Goal: Navigation & Orientation: Find specific page/section

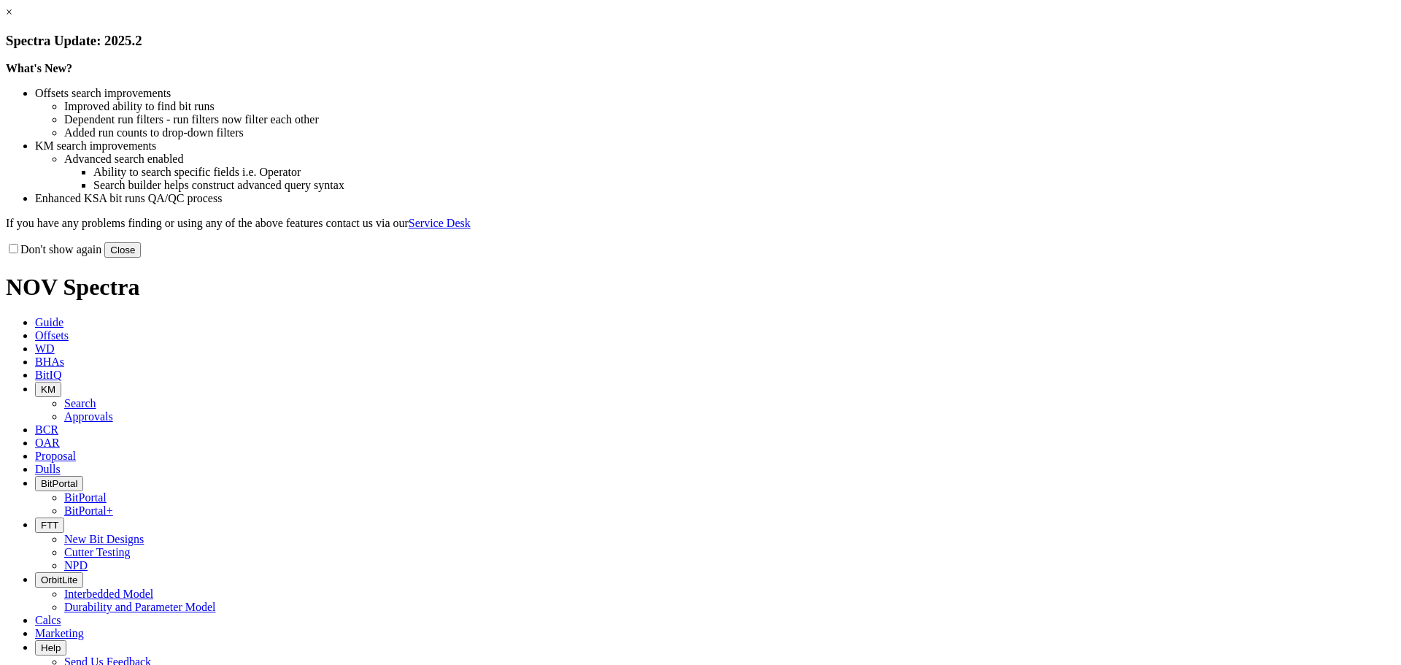
drag, startPoint x: 996, startPoint y: 390, endPoint x: 988, endPoint y: 379, distance: 13.5
click at [141, 258] on button "Close" at bounding box center [122, 249] width 36 height 15
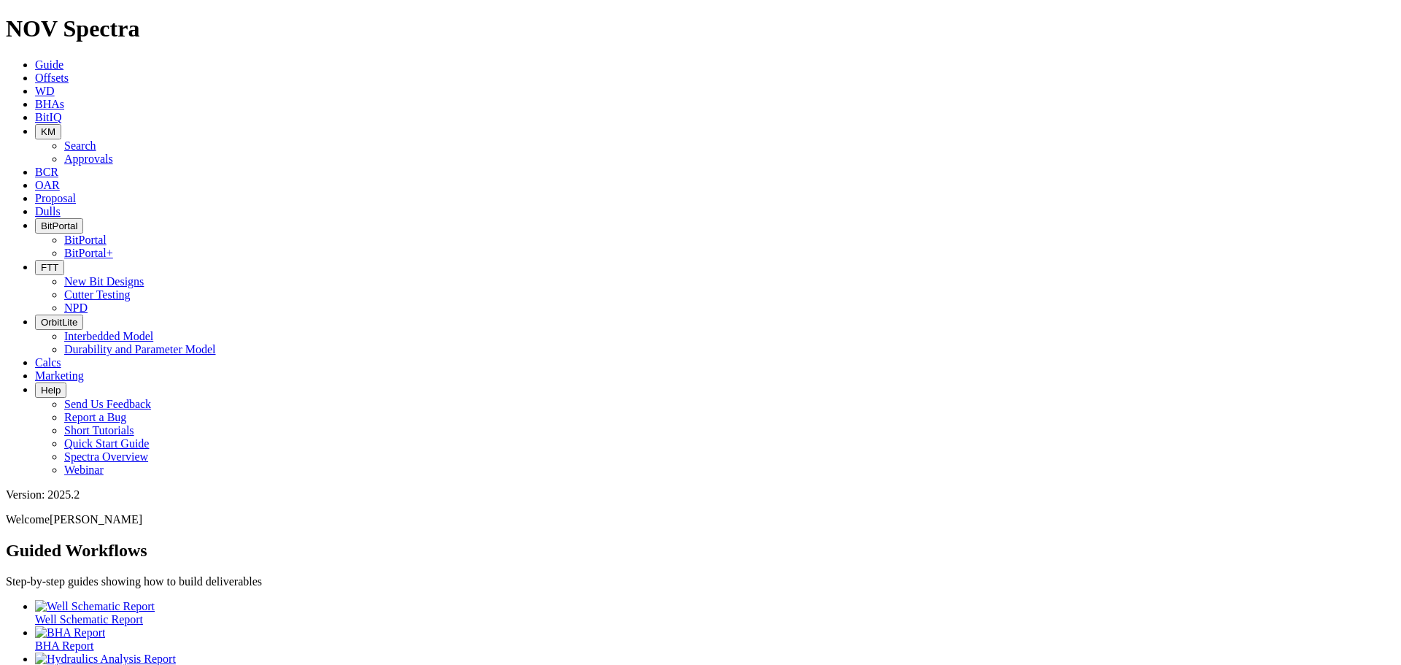
click at [41, 220] on icon "button" at bounding box center [41, 225] width 0 height 11
click at [107, 233] on link "BitPortal" at bounding box center [85, 239] width 42 height 12
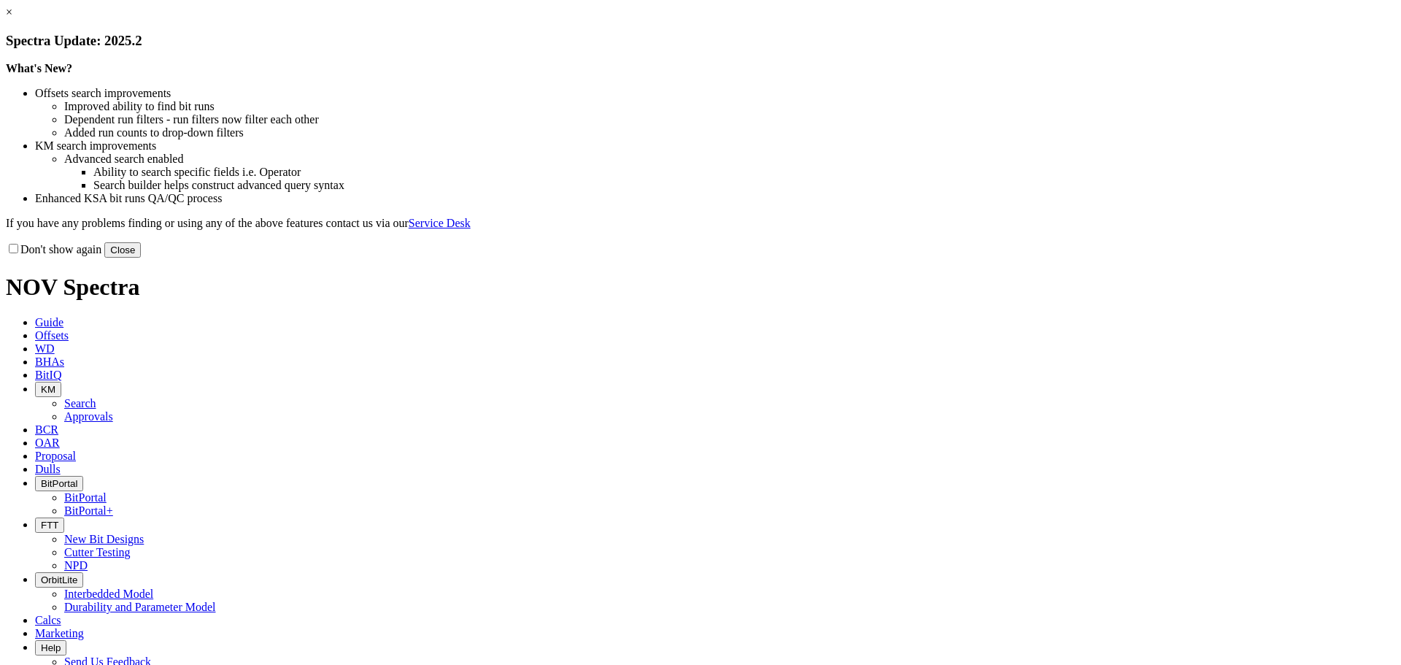
click at [141, 258] on button "Close" at bounding box center [122, 249] width 36 height 15
